Goal: Navigation & Orientation: Find specific page/section

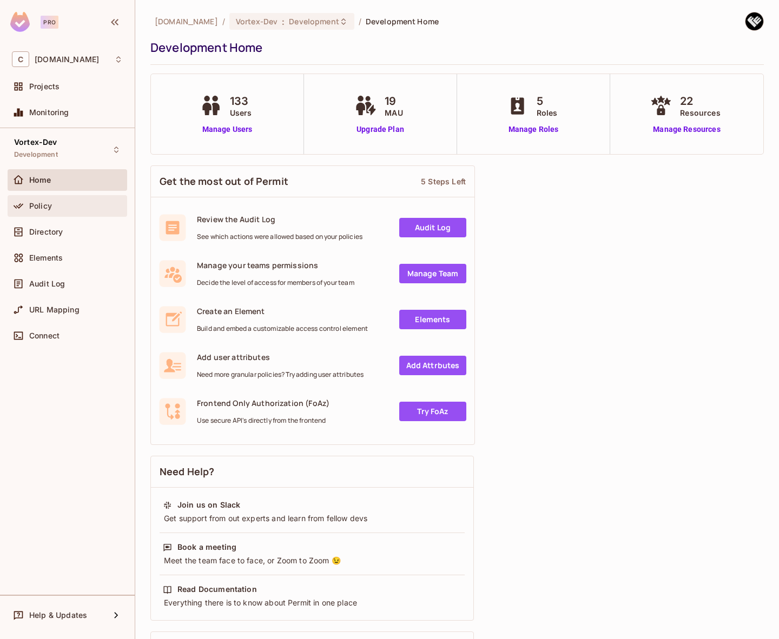
click at [77, 207] on div "Policy" at bounding box center [76, 206] width 94 height 9
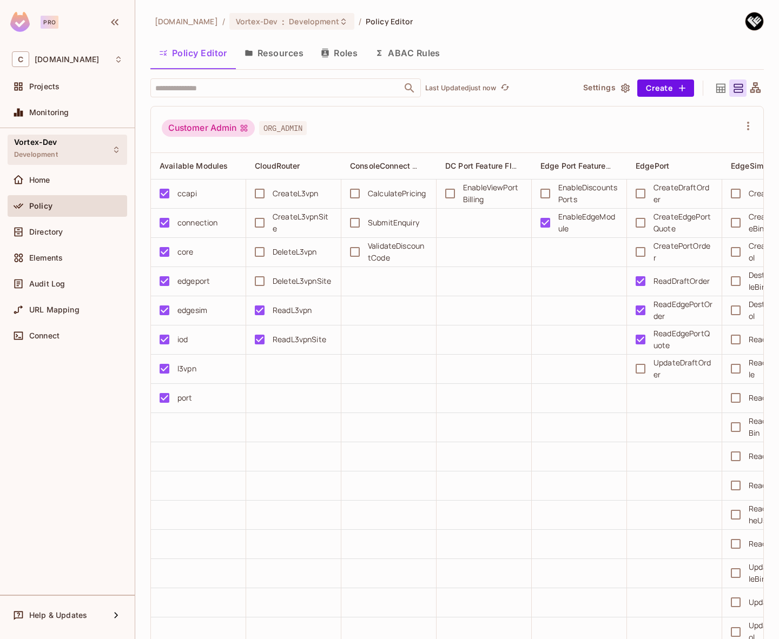
click at [71, 154] on div "Vortex-Dev Development" at bounding box center [68, 150] width 120 height 30
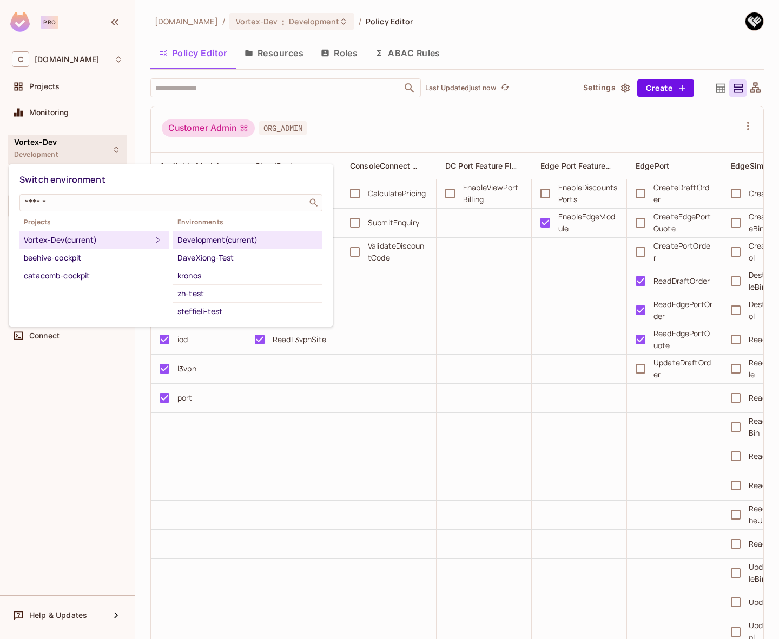
click at [72, 150] on div at bounding box center [389, 319] width 779 height 639
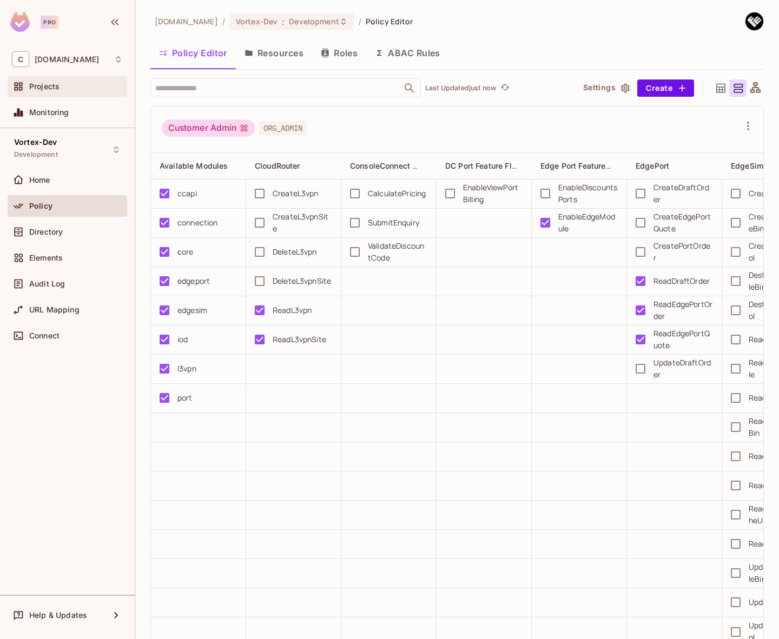
click at [63, 89] on div "Projects" at bounding box center [76, 86] width 94 height 9
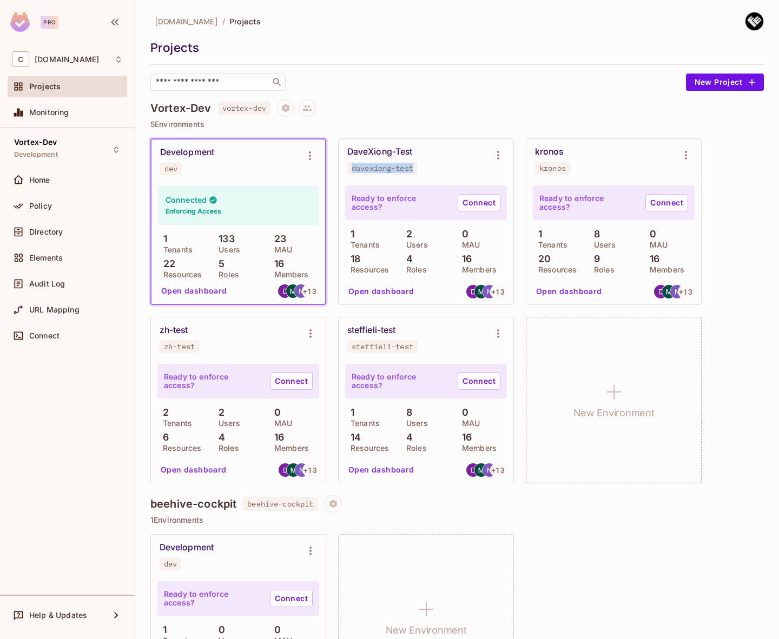
drag, startPoint x: 423, startPoint y: 168, endPoint x: 352, endPoint y: 168, distance: 71.4
click at [352, 168] on div "DaveXiong-Test davexiong-test" at bounding box center [417, 161] width 140 height 28
click at [500, 153] on icon "Environment settings" at bounding box center [498, 155] width 13 height 13
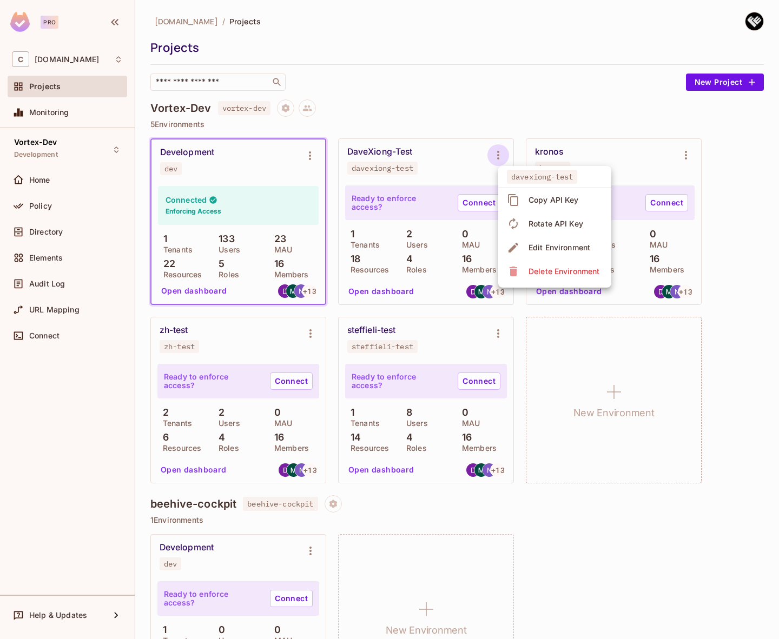
click at [449, 105] on div at bounding box center [389, 319] width 779 height 639
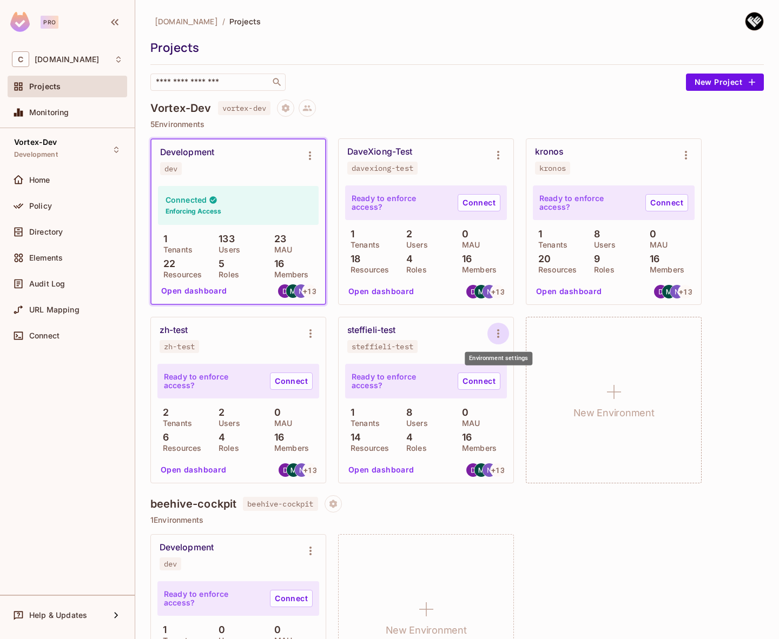
click at [504, 336] on icon "Environment settings" at bounding box center [498, 333] width 13 height 13
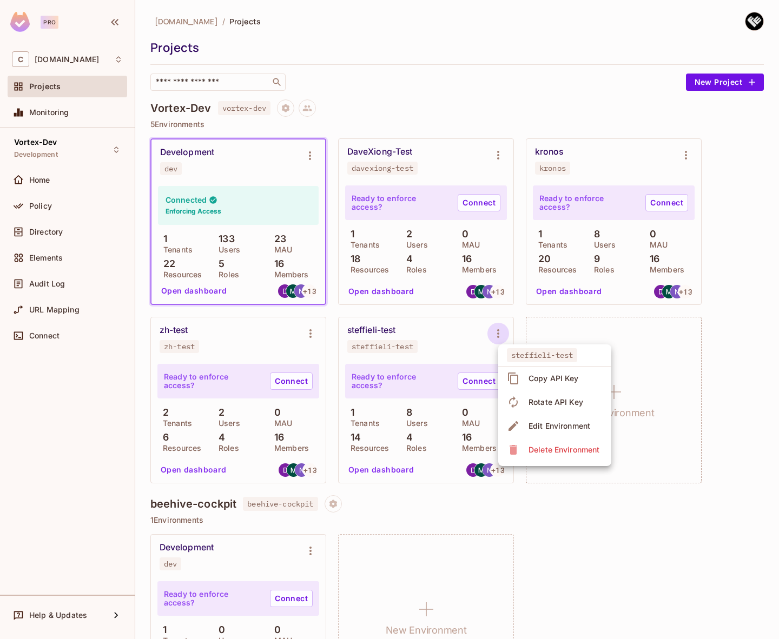
click at [45, 198] on div at bounding box center [389, 319] width 779 height 639
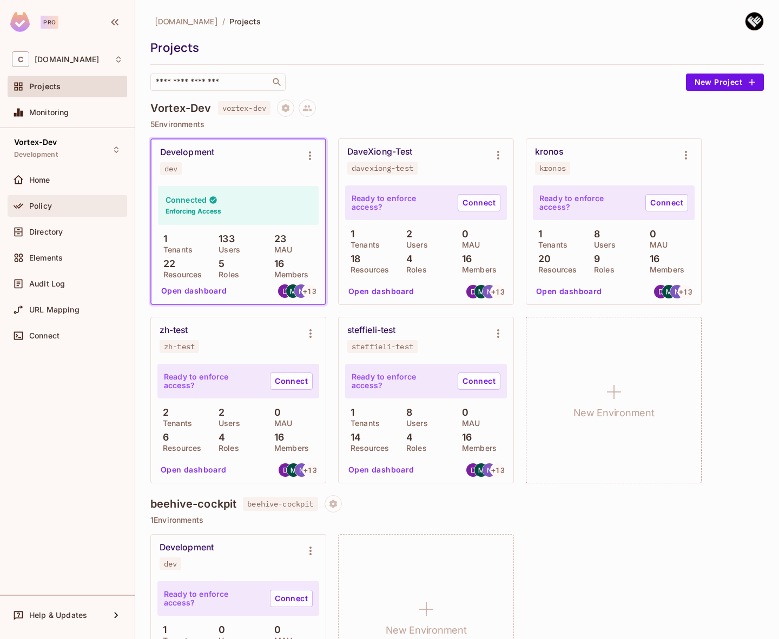
click at [48, 204] on span "Policy" at bounding box center [40, 206] width 23 height 9
